Goal: Information Seeking & Learning: Learn about a topic

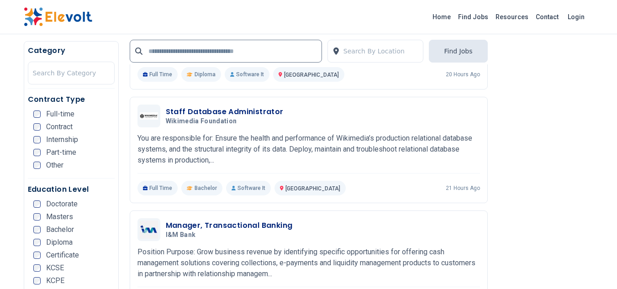
scroll to position [327, 0]
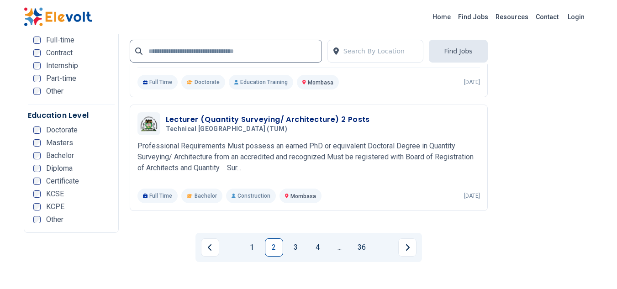
scroll to position [1855, 0]
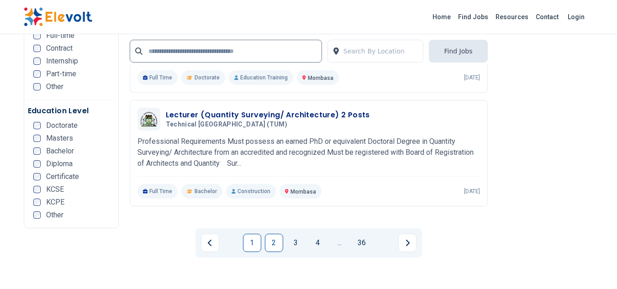
click at [252, 234] on link "1" at bounding box center [252, 243] width 18 height 18
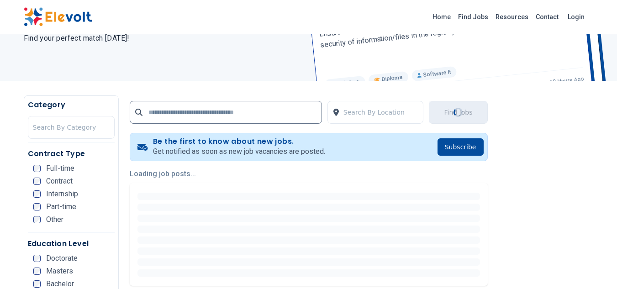
scroll to position [128, 0]
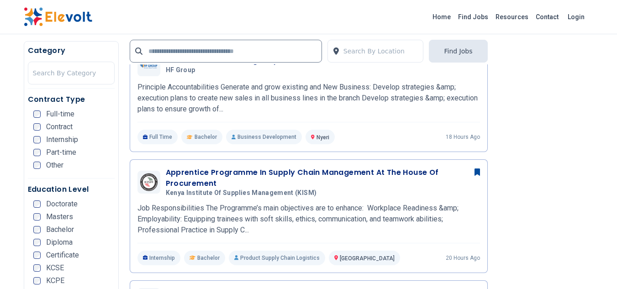
scroll to position [376, 0]
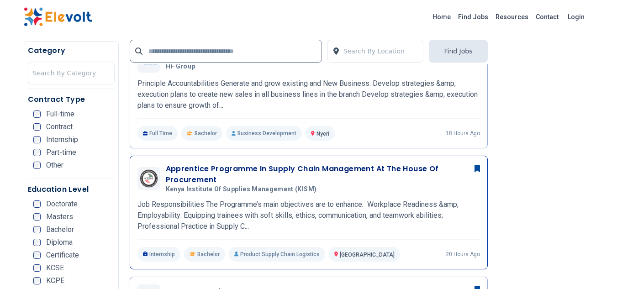
click at [173, 186] on span "Kenya Institute of Supplies Management (KISM)" at bounding box center [241, 190] width 151 height 8
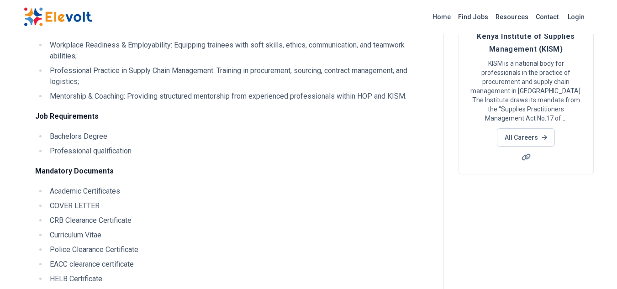
scroll to position [99, 0]
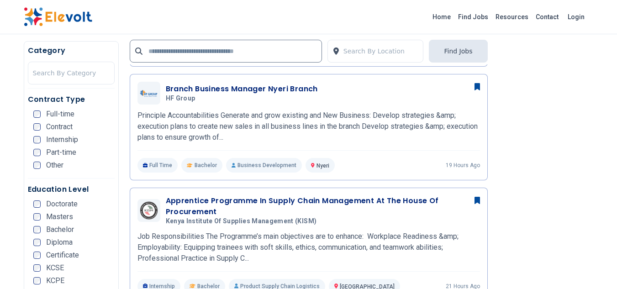
scroll to position [365, 0]
